Goal: Task Accomplishment & Management: Manage account settings

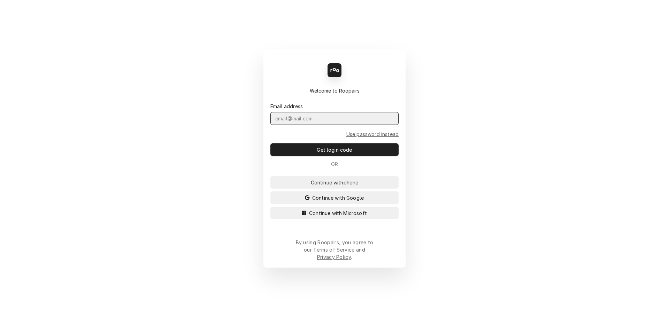
click at [314, 125] on input "Dynamic Content Wrapper" at bounding box center [334, 118] width 128 height 13
type input "[EMAIL_ADDRESS][DOMAIN_NAME]"
click at [270, 143] on button "Get login code" at bounding box center [334, 149] width 128 height 13
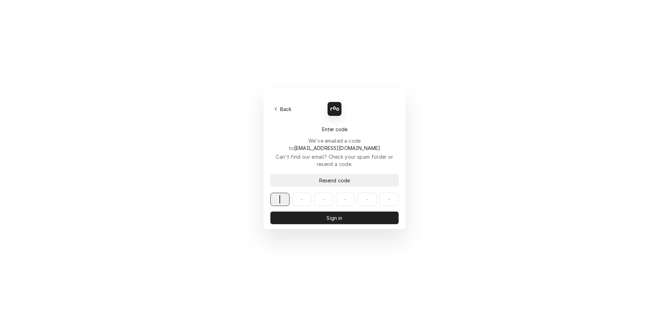
click at [332, 177] on span "Resend code" at bounding box center [335, 180] width 34 height 7
paste input "760805"
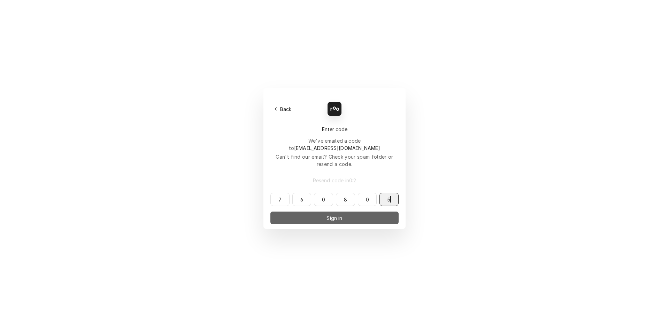
type input "760805"
click at [325, 215] on span "Sign in" at bounding box center [334, 218] width 18 height 7
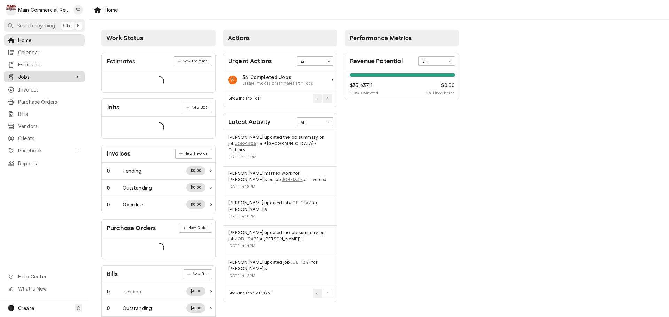
click at [29, 77] on span "Jobs" at bounding box center [44, 76] width 53 height 7
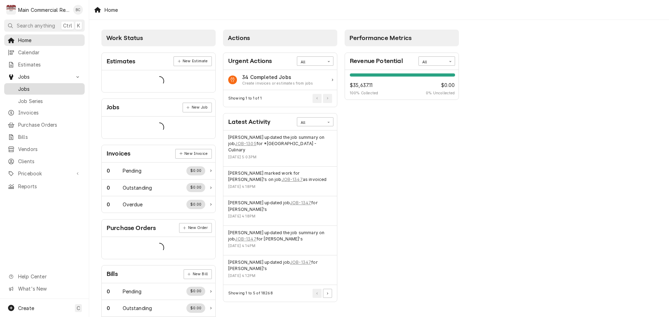
click at [28, 89] on span "Jobs" at bounding box center [49, 88] width 63 height 7
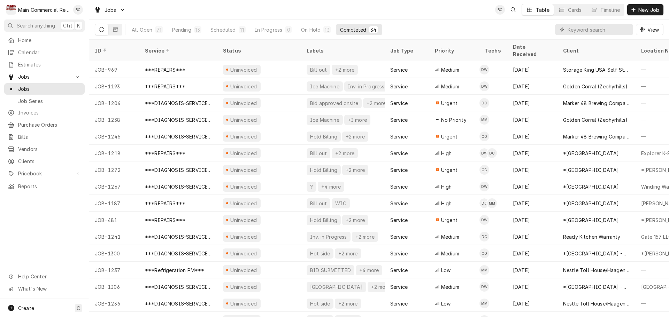
click at [351, 33] on button "Completed 34" at bounding box center [359, 29] width 46 height 11
click at [352, 31] on div "Completed" at bounding box center [353, 29] width 26 height 7
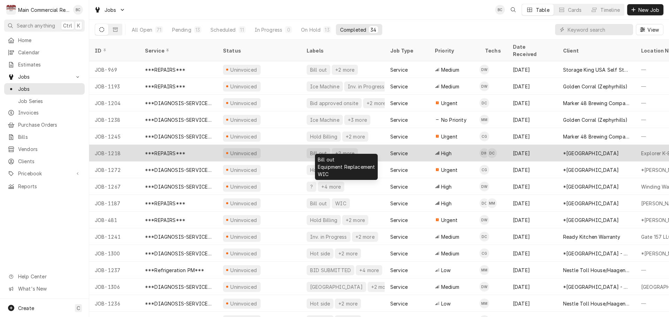
click at [317, 150] on div "Bill out" at bounding box center [318, 153] width 18 height 7
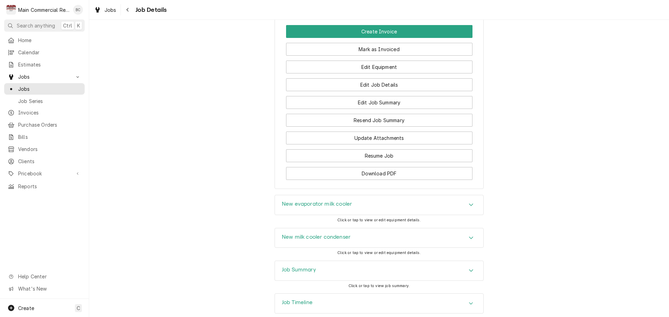
scroll to position [1010, 0]
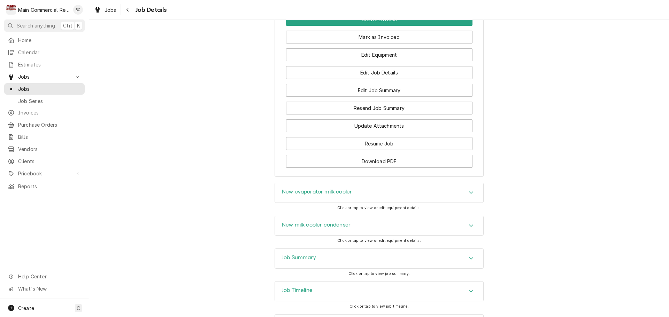
click at [291, 261] on h3 "Job Summary" at bounding box center [299, 258] width 34 height 7
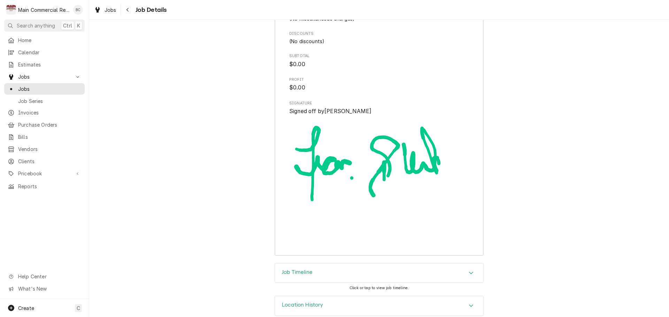
scroll to position [1972, 0]
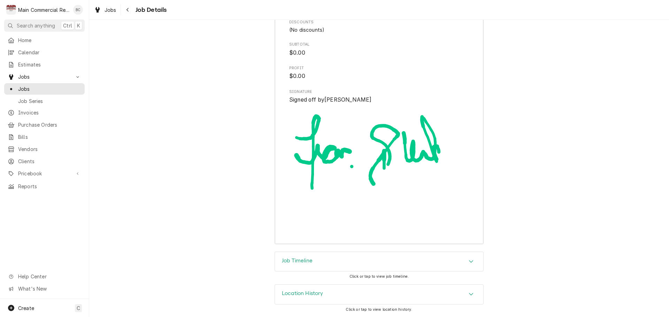
click at [301, 263] on h3 "Job Timeline" at bounding box center [297, 261] width 31 height 7
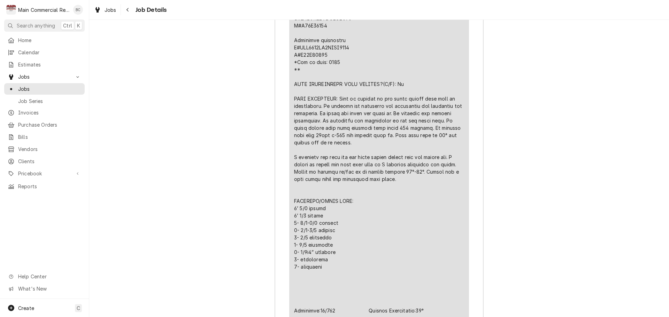
scroll to position [1463, 0]
click at [44, 85] on span "Jobs" at bounding box center [49, 88] width 63 height 7
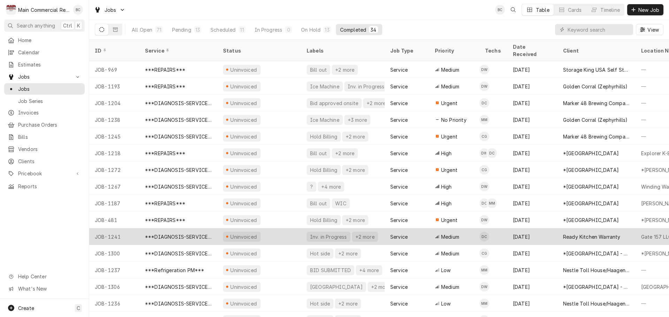
click at [162, 233] on div "***DIAGNOSIS-SERVICE CALL***" at bounding box center [178, 236] width 67 height 7
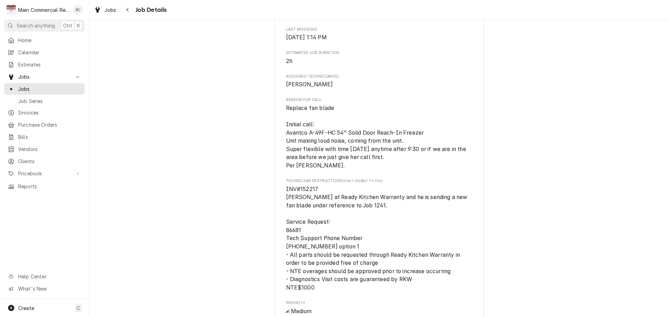
scroll to position [313, 0]
click at [36, 85] on span "Jobs" at bounding box center [49, 88] width 63 height 7
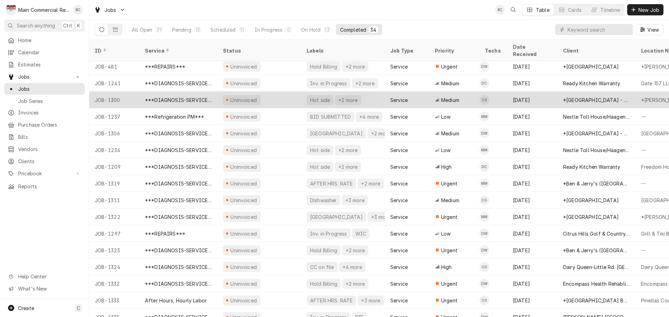
scroll to position [160, 0]
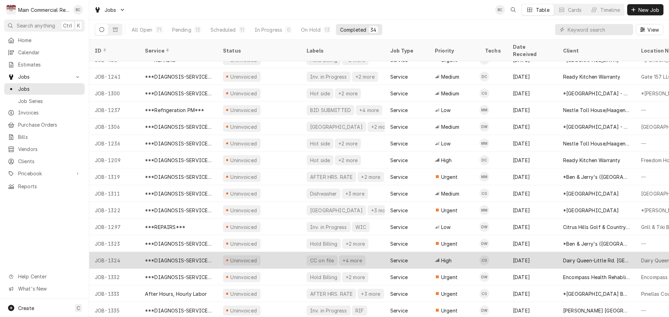
click at [187, 257] on div "***DIAGNOSIS-SERVICE CALL***" at bounding box center [178, 260] width 67 height 7
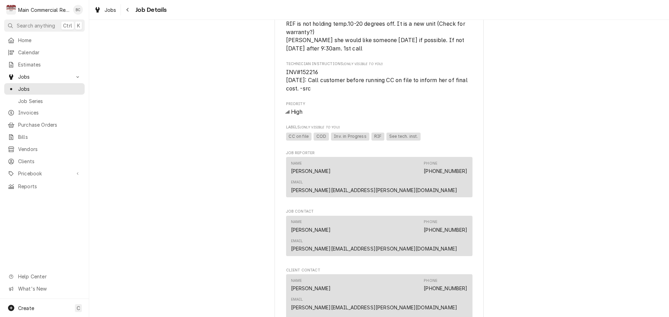
scroll to position [338, 0]
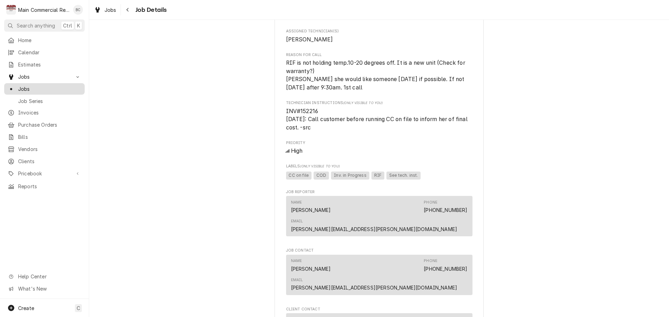
click at [43, 88] on span "Jobs" at bounding box center [49, 88] width 63 height 7
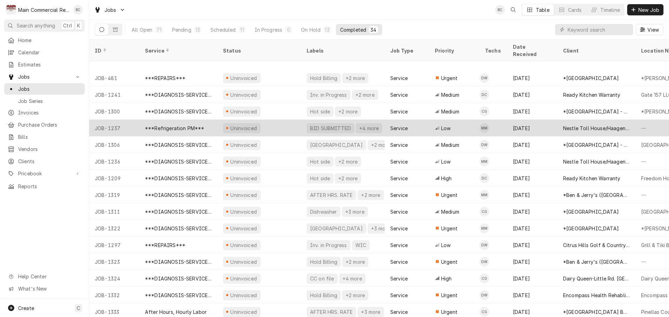
scroll to position [192, 0]
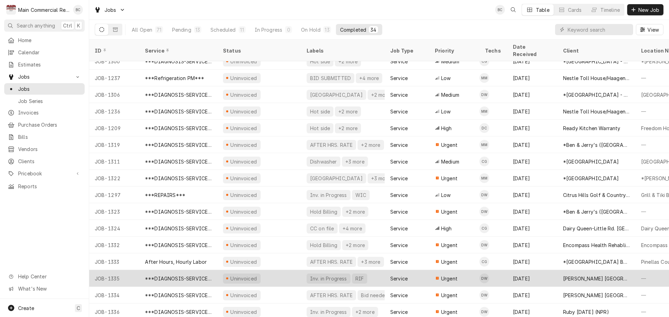
click at [201, 275] on div "***DIAGNOSIS-SERVICE CALL***" at bounding box center [178, 278] width 67 height 7
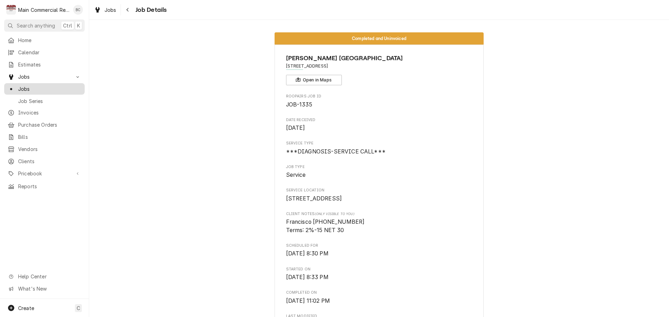
click at [55, 88] on span "Jobs" at bounding box center [49, 88] width 63 height 7
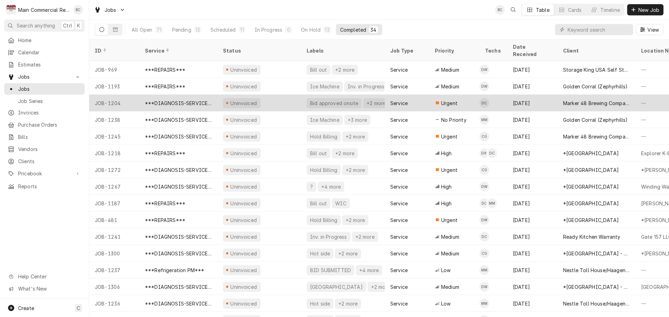
click at [120, 96] on div "JOB-1204" at bounding box center [114, 103] width 50 height 17
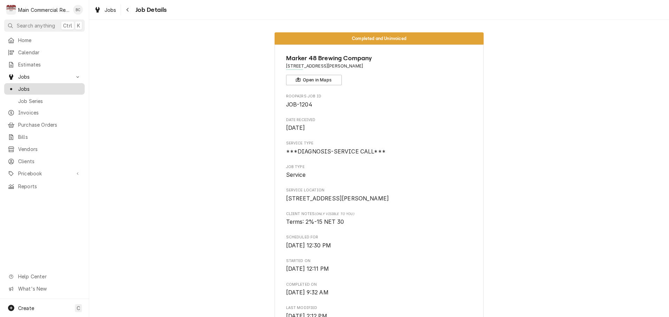
click at [54, 88] on span "Jobs" at bounding box center [49, 88] width 63 height 7
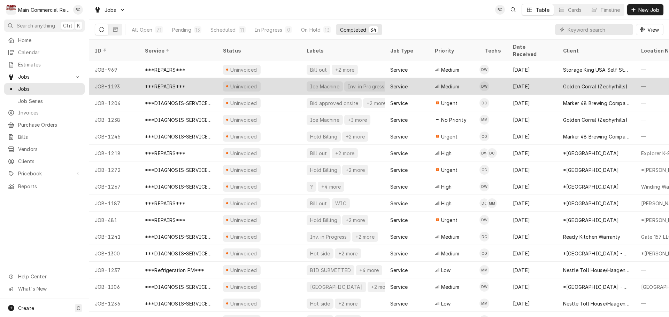
click at [160, 83] on div "***REPAIRS***" at bounding box center [165, 86] width 40 height 7
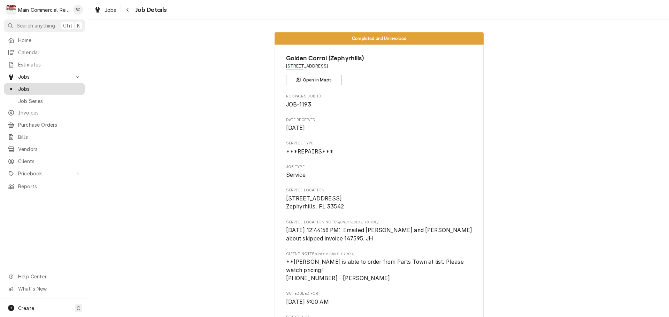
click at [52, 88] on span "Jobs" at bounding box center [49, 88] width 63 height 7
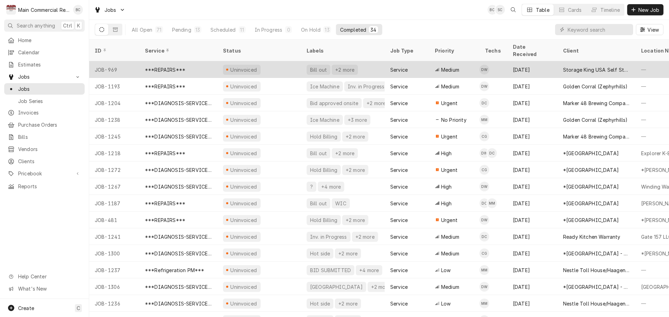
click at [319, 66] on div "Bill out" at bounding box center [318, 69] width 18 height 7
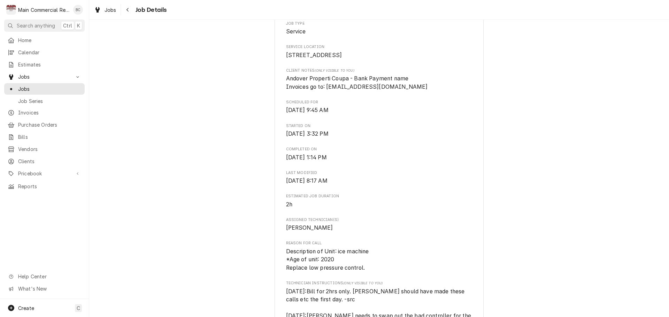
scroll to position [174, 0]
